Goal: Navigation & Orientation: Understand site structure

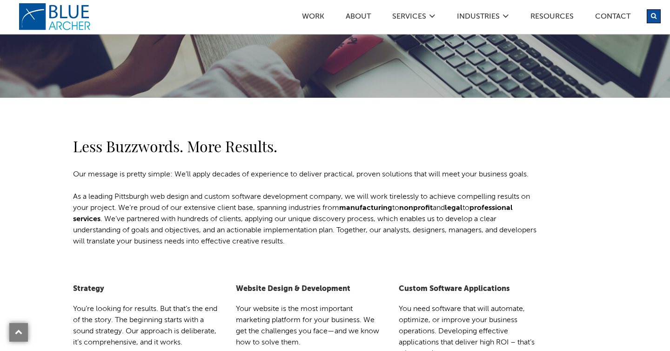
scroll to position [172, 0]
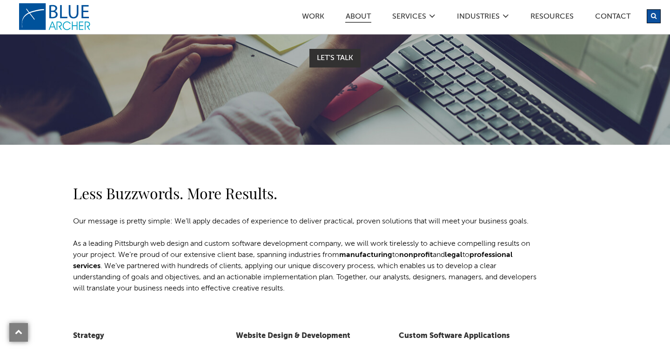
click at [352, 13] on link "ABOUT" at bounding box center [358, 18] width 26 height 10
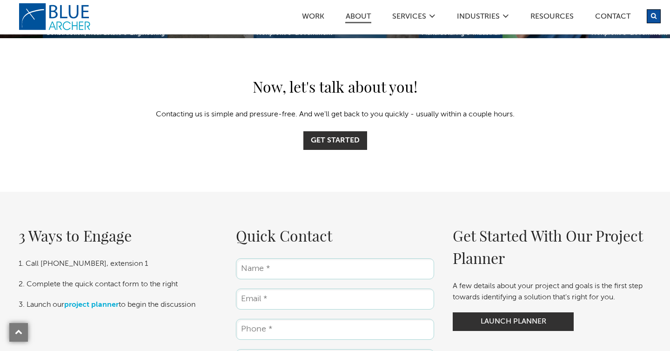
scroll to position [2337, 0]
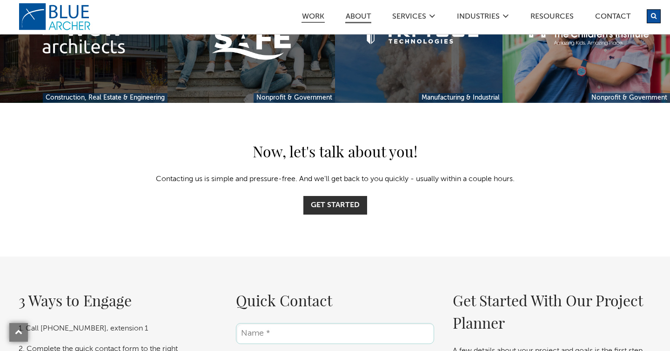
click at [318, 18] on link "Work" at bounding box center [313, 18] width 23 height 10
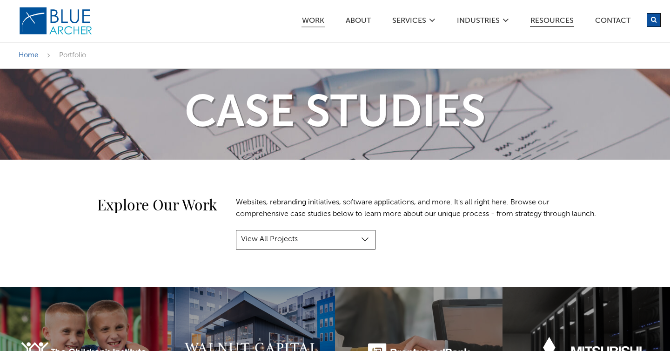
click at [547, 19] on link "Resources" at bounding box center [552, 22] width 44 height 10
